Goal: Task Accomplishment & Management: Use online tool/utility

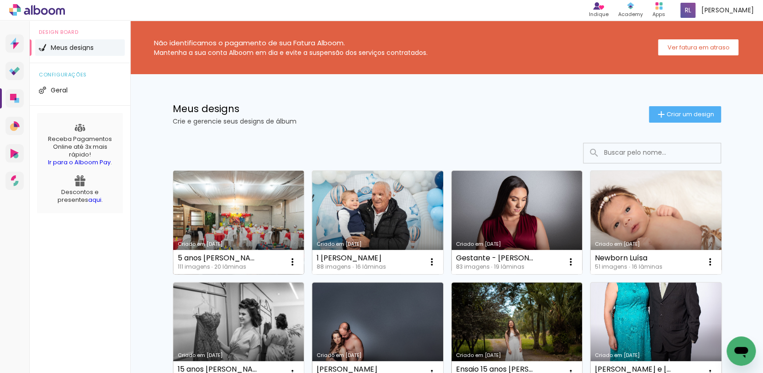
click at [222, 224] on link "Criado em [DATE]" at bounding box center [238, 222] width 131 height 103
